Goal: Task Accomplishment & Management: Use online tool/utility

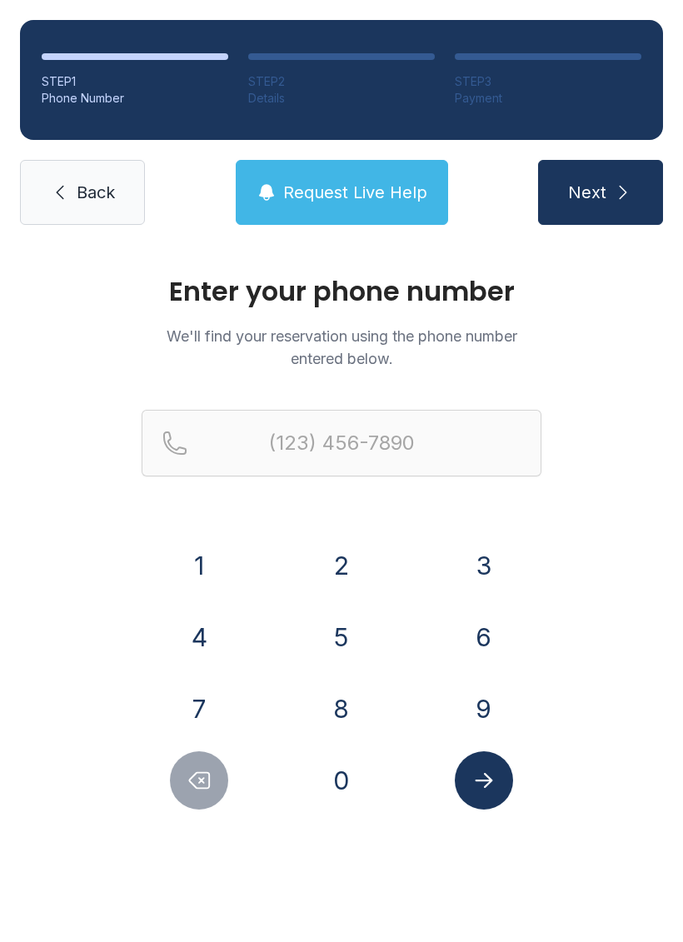
click at [341, 714] on button "8" at bounding box center [341, 709] width 58 height 58
click at [342, 774] on button "0" at bounding box center [341, 781] width 58 height 58
click at [489, 568] on button "3" at bounding box center [484, 566] width 58 height 58
click at [339, 562] on button "2" at bounding box center [341, 566] width 58 height 58
click at [343, 636] on button "5" at bounding box center [341, 637] width 58 height 58
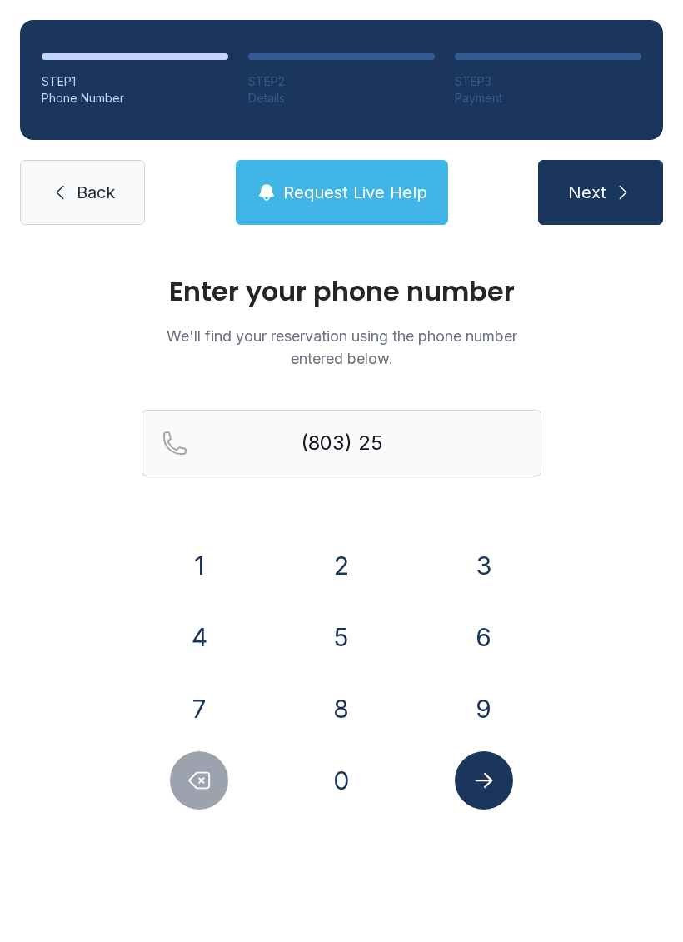
click at [198, 687] on button "7" at bounding box center [199, 709] width 58 height 58
click at [222, 553] on button "1" at bounding box center [199, 566] width 58 height 58
click at [333, 636] on button "5" at bounding box center [341, 637] width 58 height 58
click at [467, 635] on button "6" at bounding box center [484, 637] width 58 height 58
click at [345, 632] on button "5" at bounding box center [341, 637] width 58 height 58
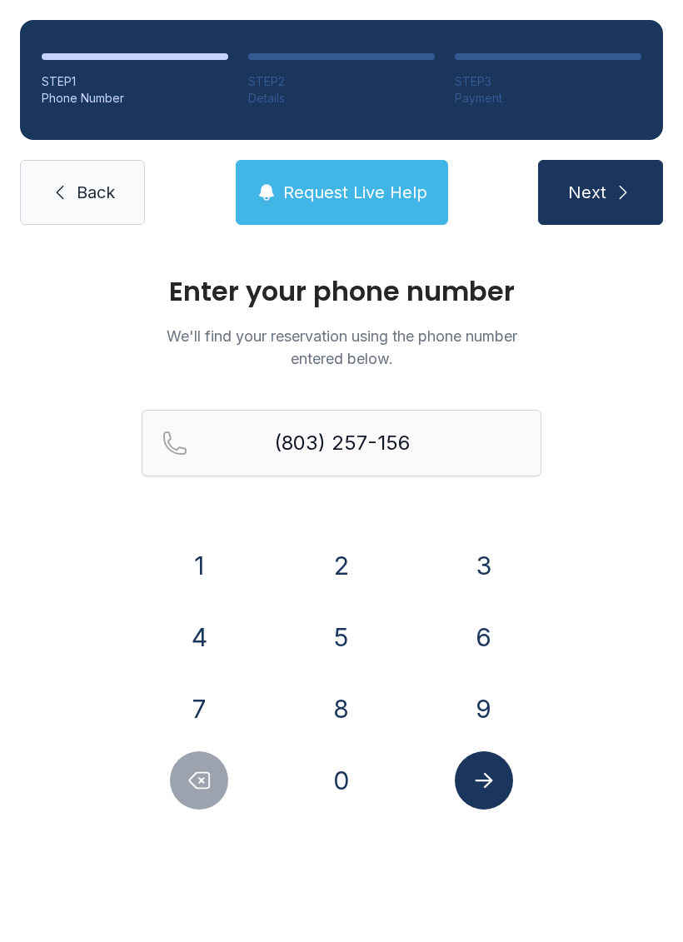
type input "[PHONE_NUMBER]"
click at [489, 789] on icon "Submit lookup form" at bounding box center [484, 780] width 25 height 25
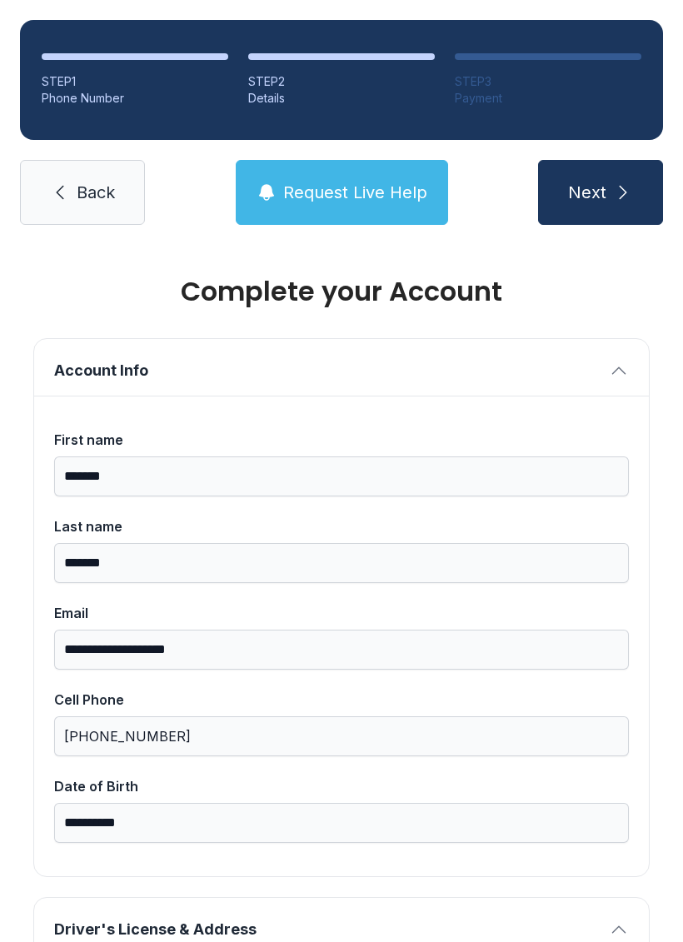
click at [615, 201] on icon "submit" at bounding box center [623, 192] width 20 height 20
type input "*"
click at [362, 186] on span "Request Live Help" at bounding box center [355, 192] width 144 height 23
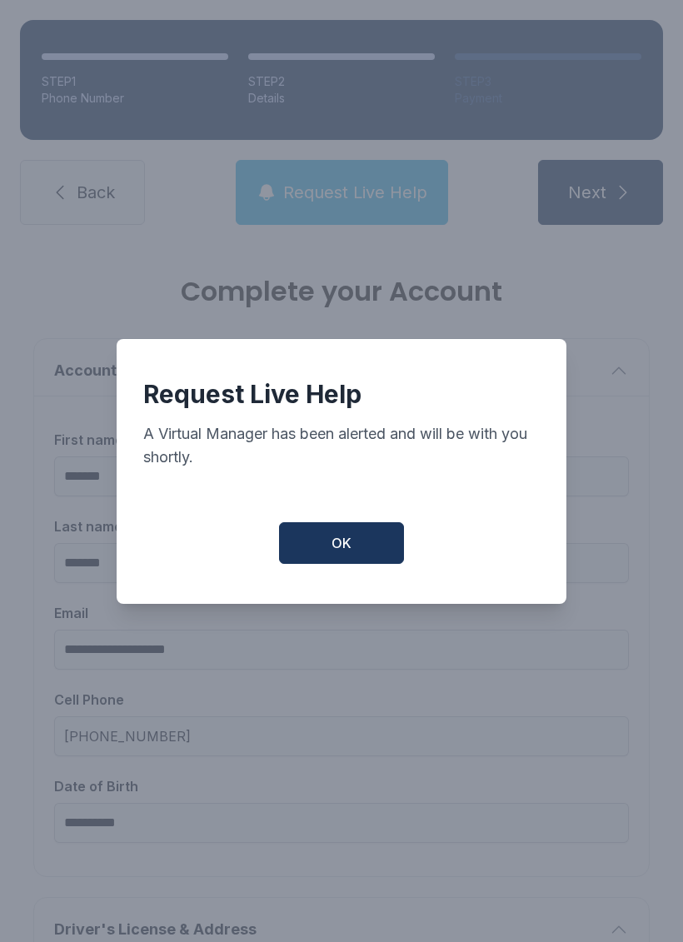
click at [364, 553] on button "OK" at bounding box center [341, 543] width 125 height 42
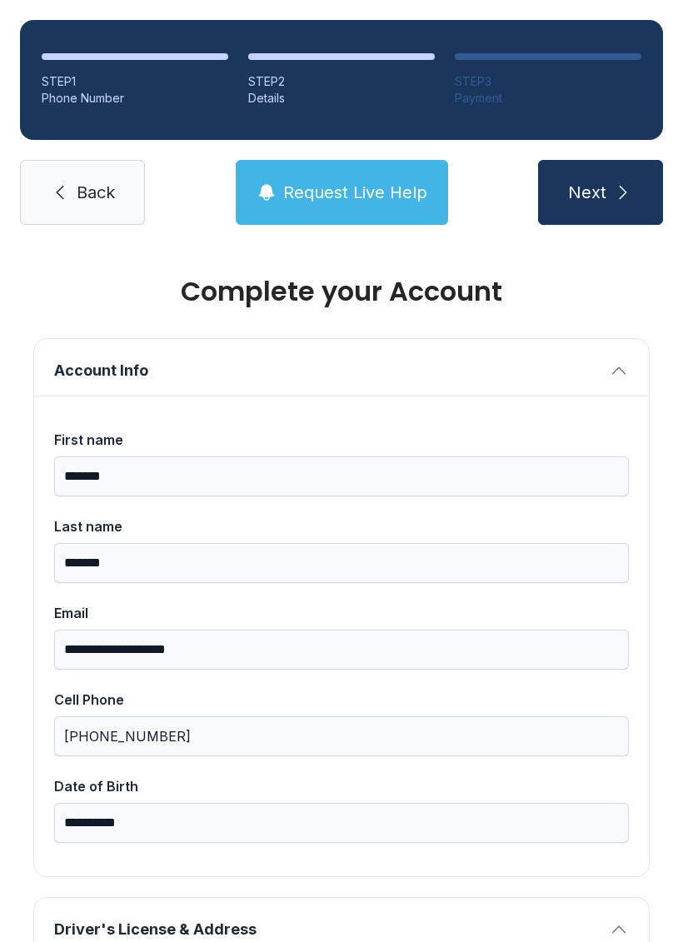
click at [603, 186] on span "Next" at bounding box center [587, 192] width 38 height 23
type input "*"
click at [103, 287] on h1 "Complete your Account" at bounding box center [341, 291] width 617 height 27
click at [607, 182] on button "Next" at bounding box center [600, 192] width 125 height 65
type input "*"
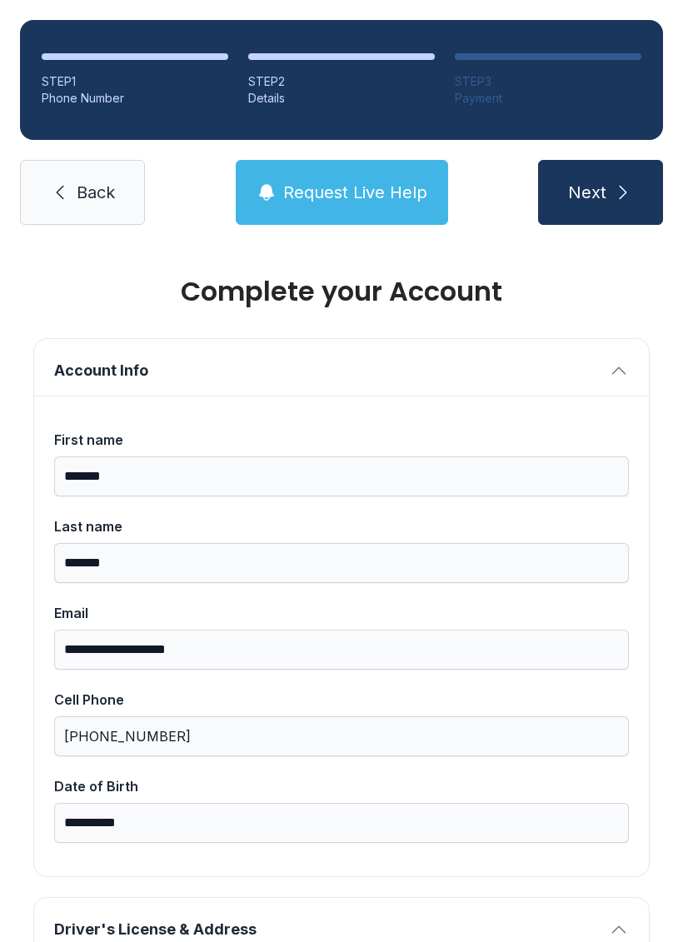
click at [109, 178] on link "Back" at bounding box center [82, 192] width 125 height 65
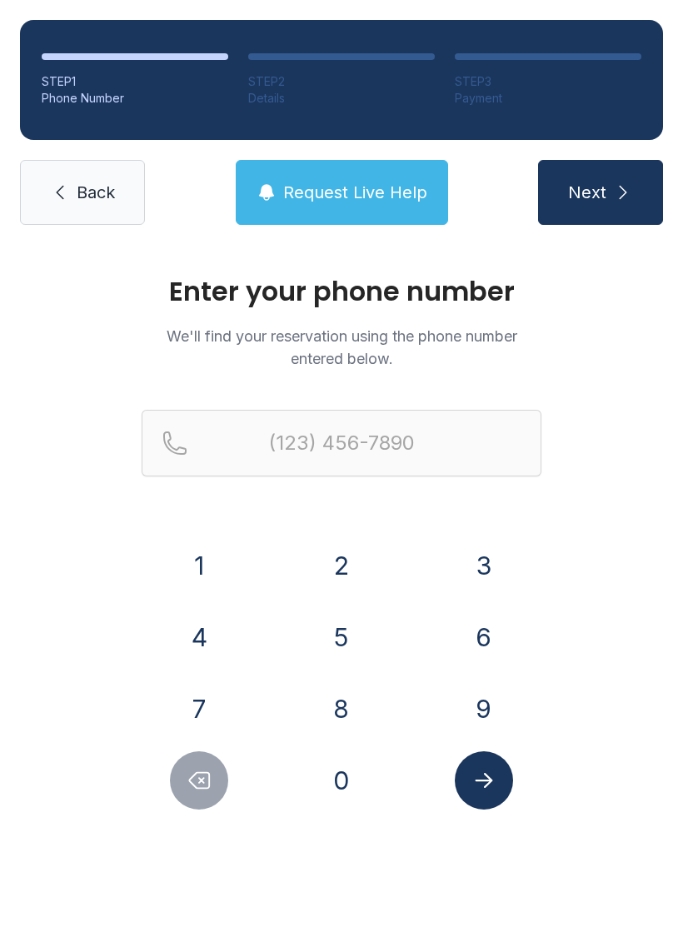
click at [103, 169] on link "Back" at bounding box center [82, 192] width 125 height 65
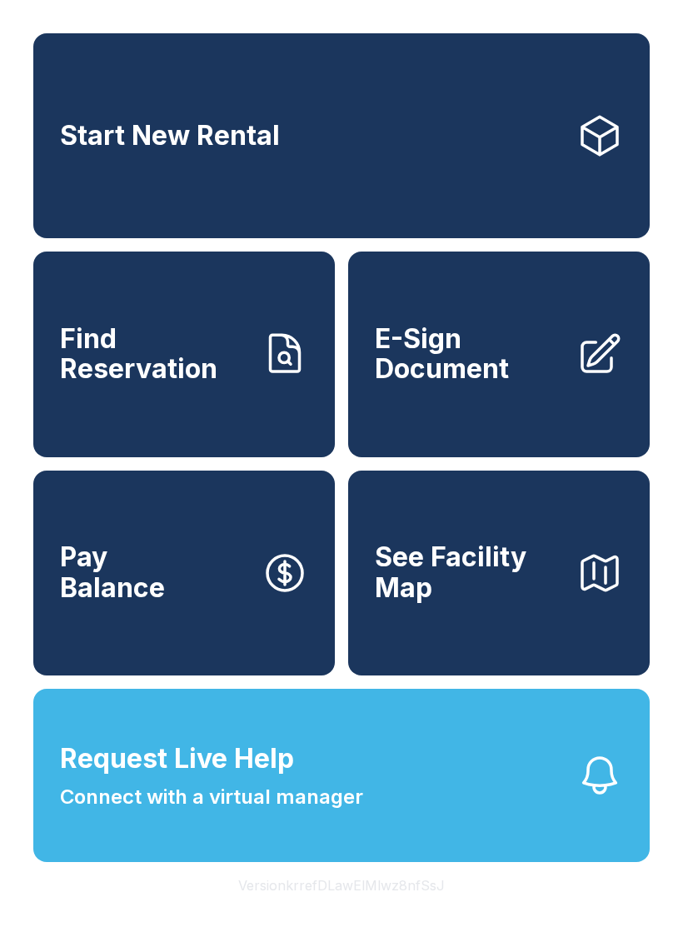
click at [562, 373] on span "E-Sign Document" at bounding box center [469, 354] width 188 height 61
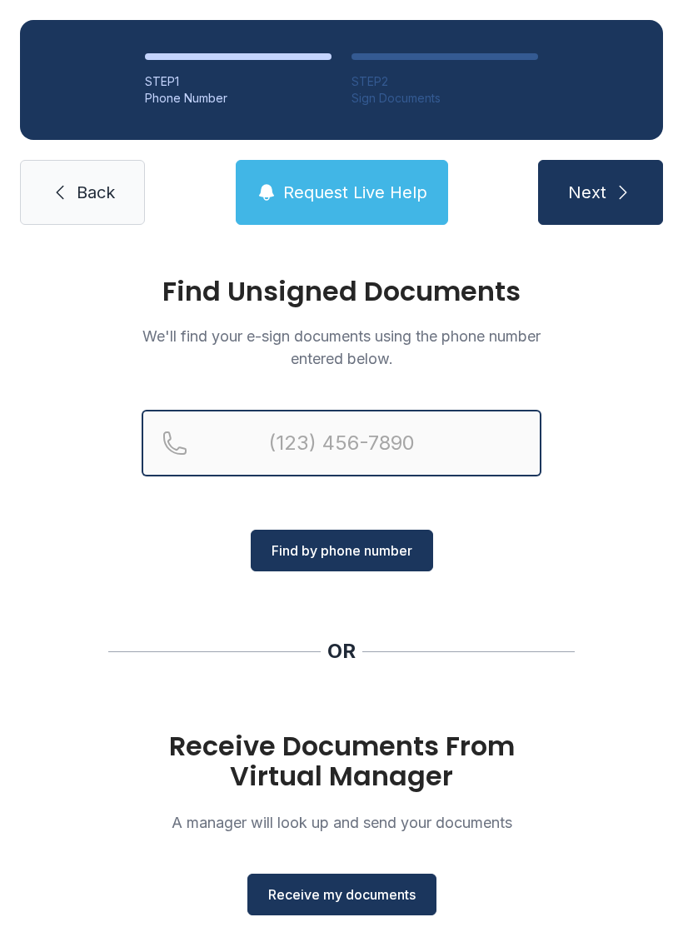
click at [331, 459] on input "Reservation phone number" at bounding box center [342, 443] width 400 height 67
type input "[PHONE_NUMBER]"
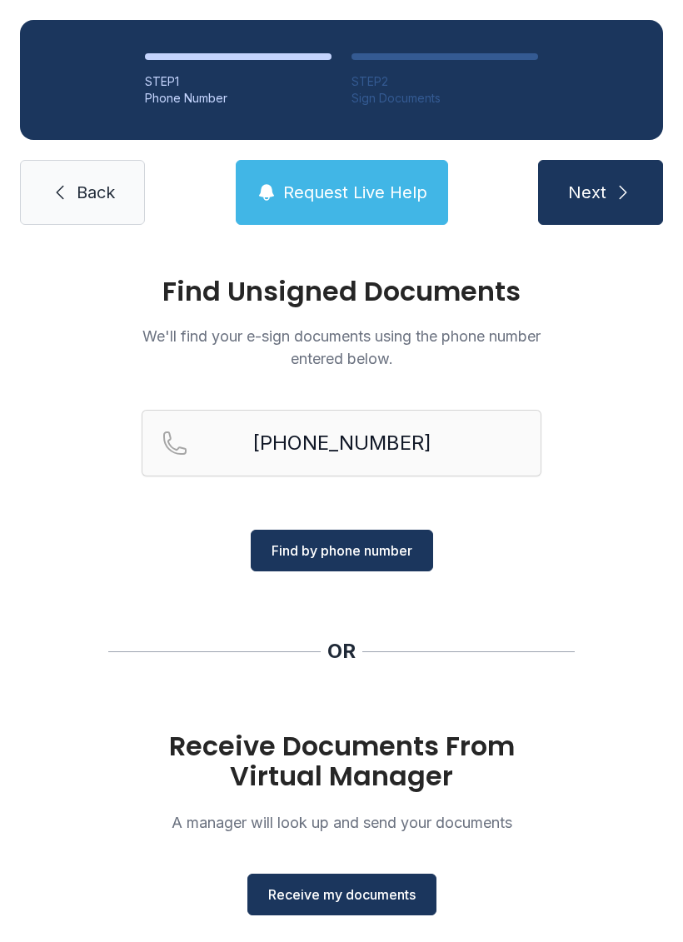
click at [382, 551] on span "Find by phone number" at bounding box center [342, 551] width 141 height 20
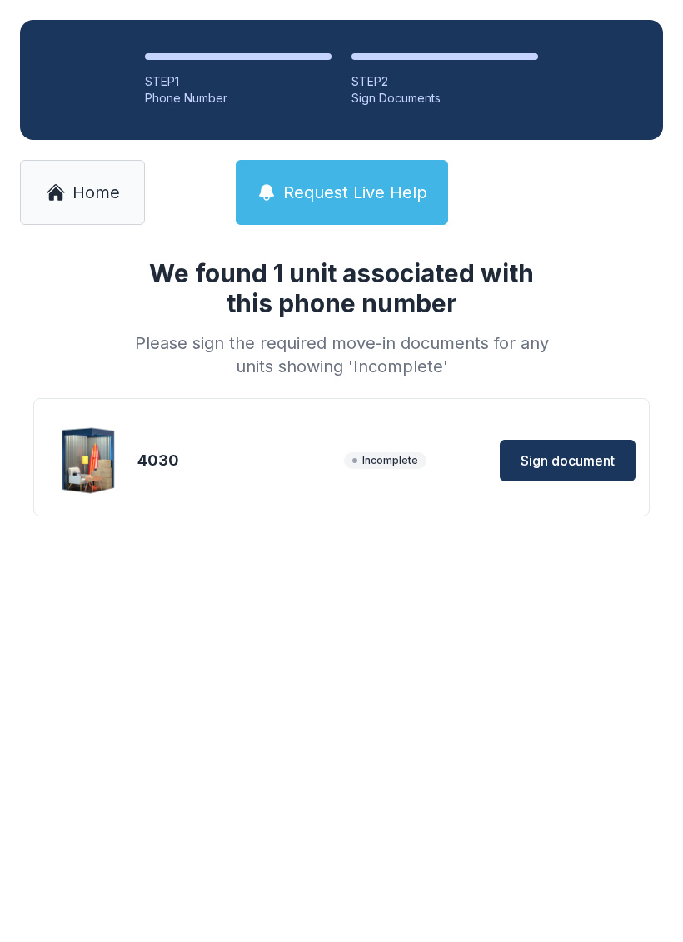
click at [592, 462] on span "Sign document" at bounding box center [568, 461] width 94 height 20
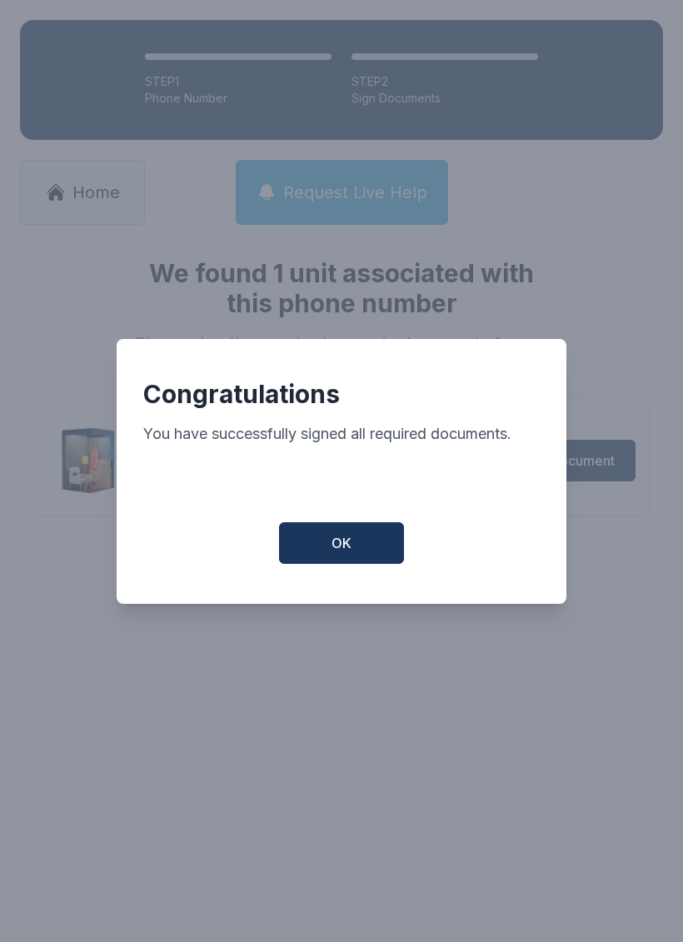
click at [408, 527] on div "Congratulations You have successfully signed all required documents. OK" at bounding box center [342, 471] width 450 height 265
click at [353, 562] on button "OK" at bounding box center [341, 543] width 125 height 42
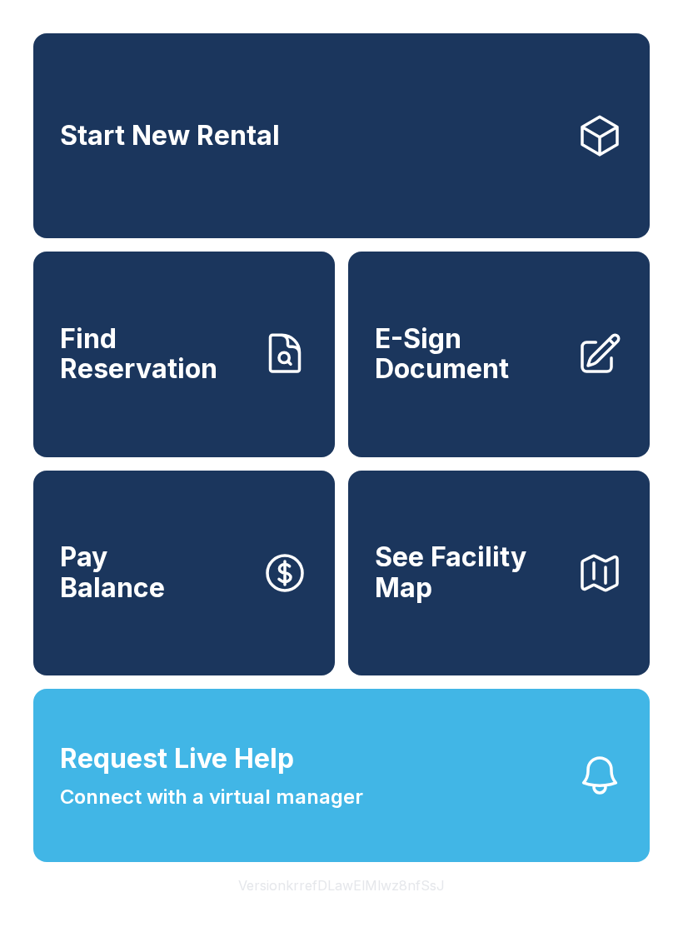
click at [178, 594] on button "Pay Balance" at bounding box center [184, 573] width 302 height 205
